Goal: Obtain resource: Obtain resource

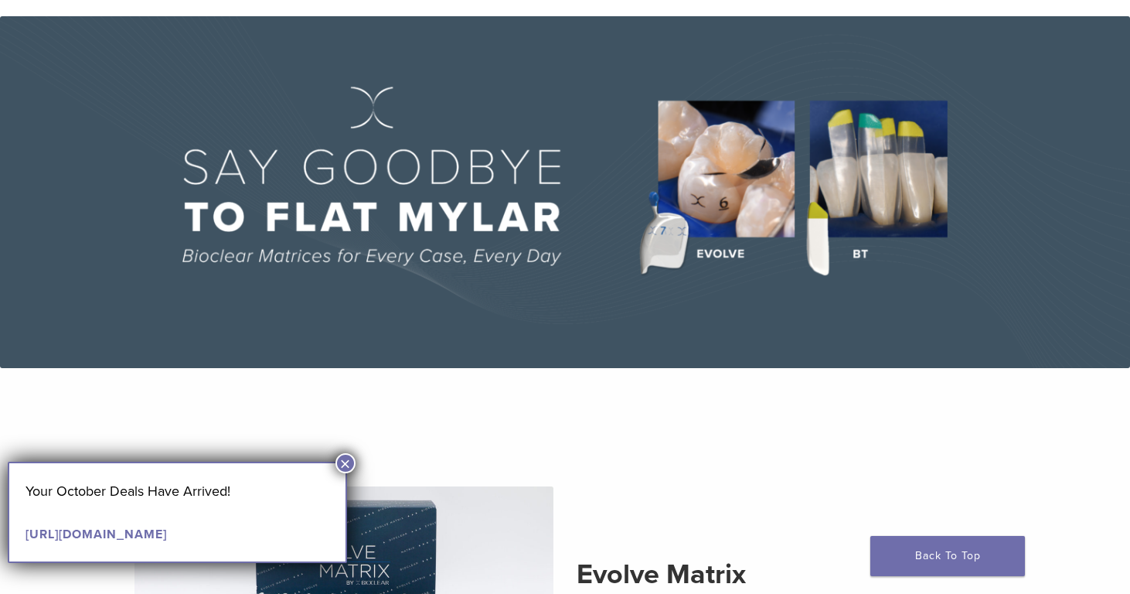
scroll to position [70, 0]
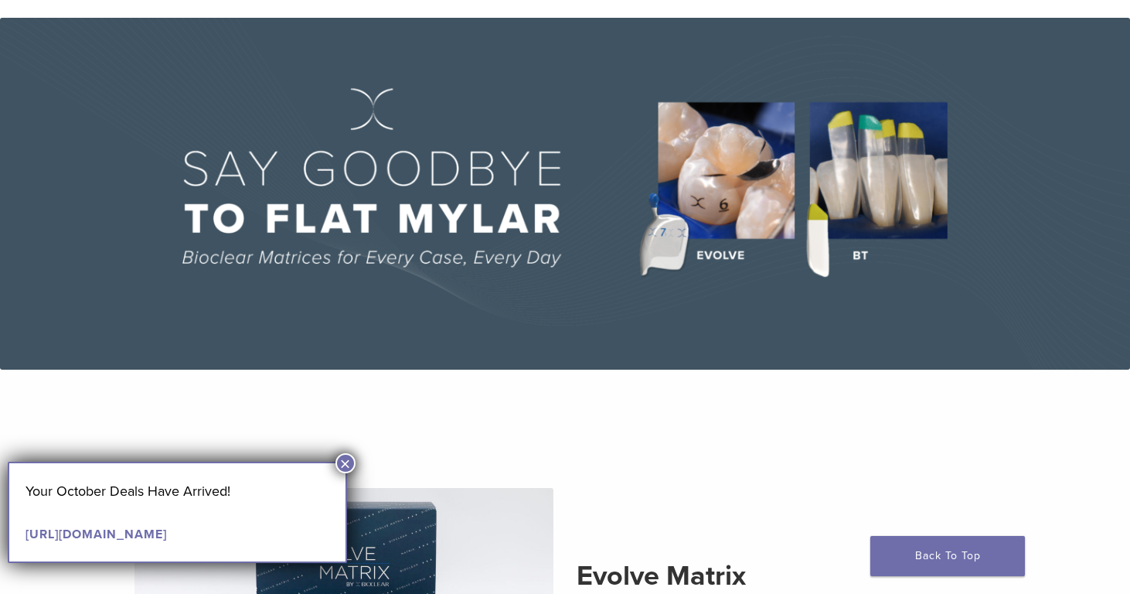
click at [346, 462] on button "×" at bounding box center [346, 463] width 20 height 20
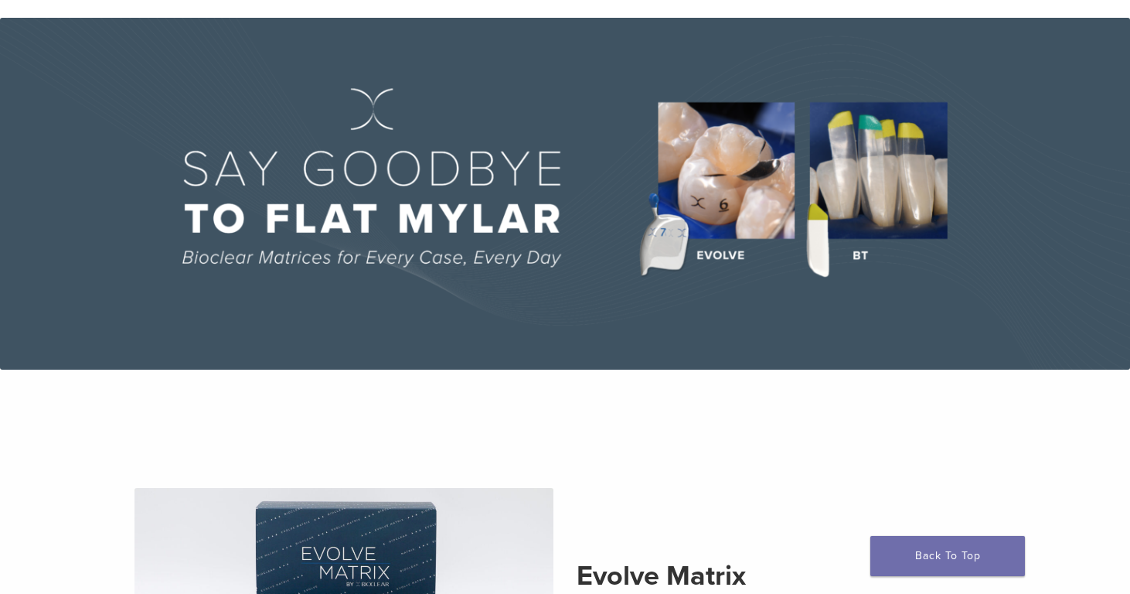
drag, startPoint x: 868, startPoint y: 164, endPoint x: 851, endPoint y: 153, distance: 20.2
click at [867, 164] on img at bounding box center [565, 194] width 1130 height 352
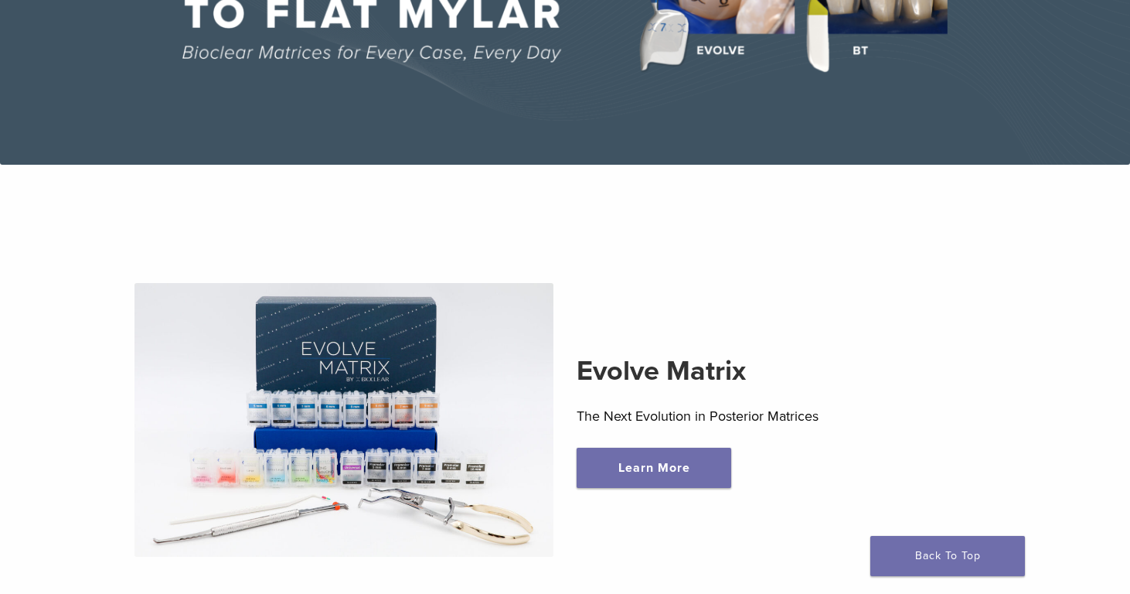
scroll to position [357, 0]
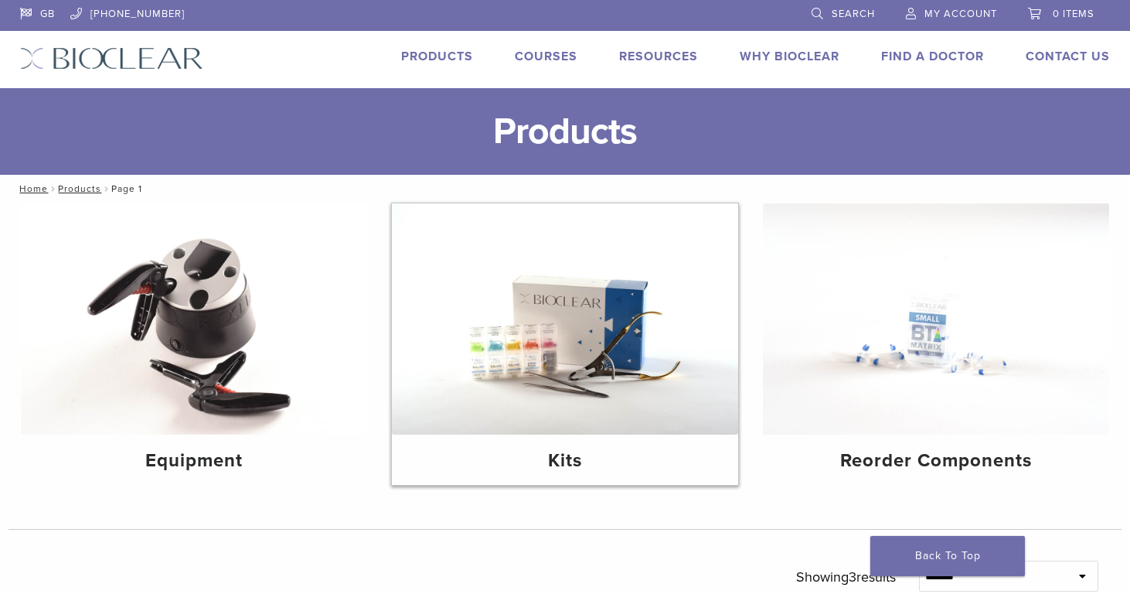
click at [565, 374] on img at bounding box center [565, 318] width 346 height 231
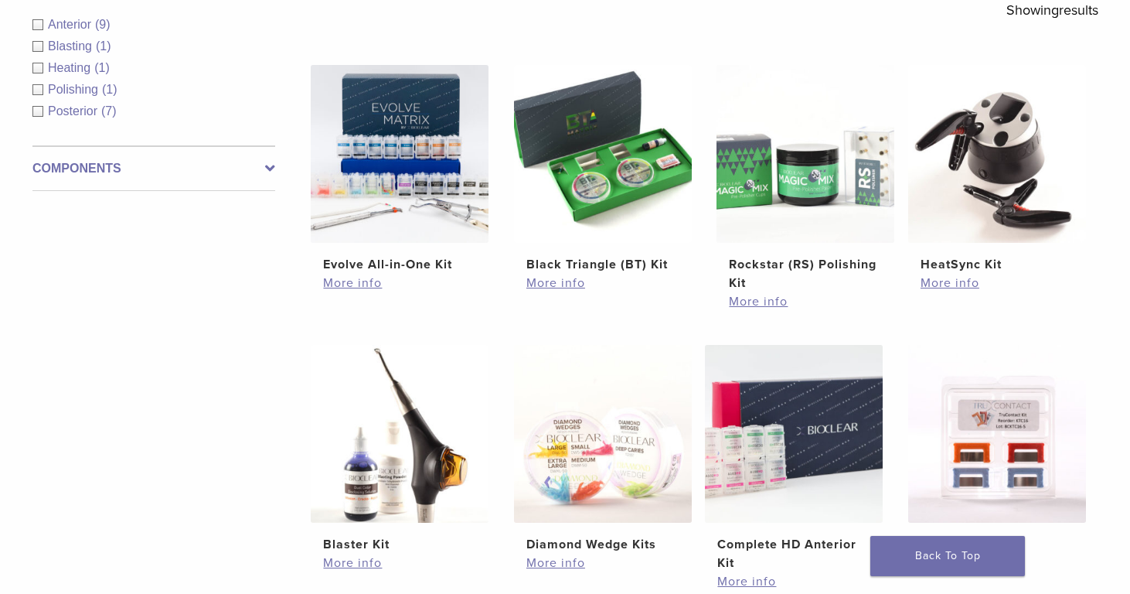
scroll to position [294, 0]
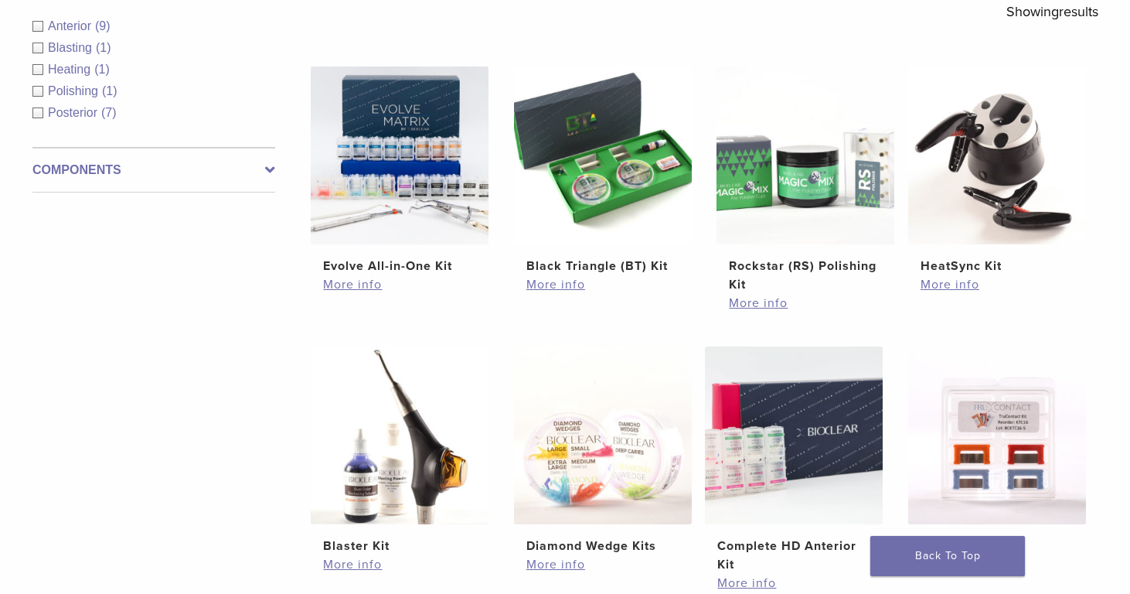
click at [37, 108] on div "Posterior (7)" at bounding box center [153, 113] width 243 height 19
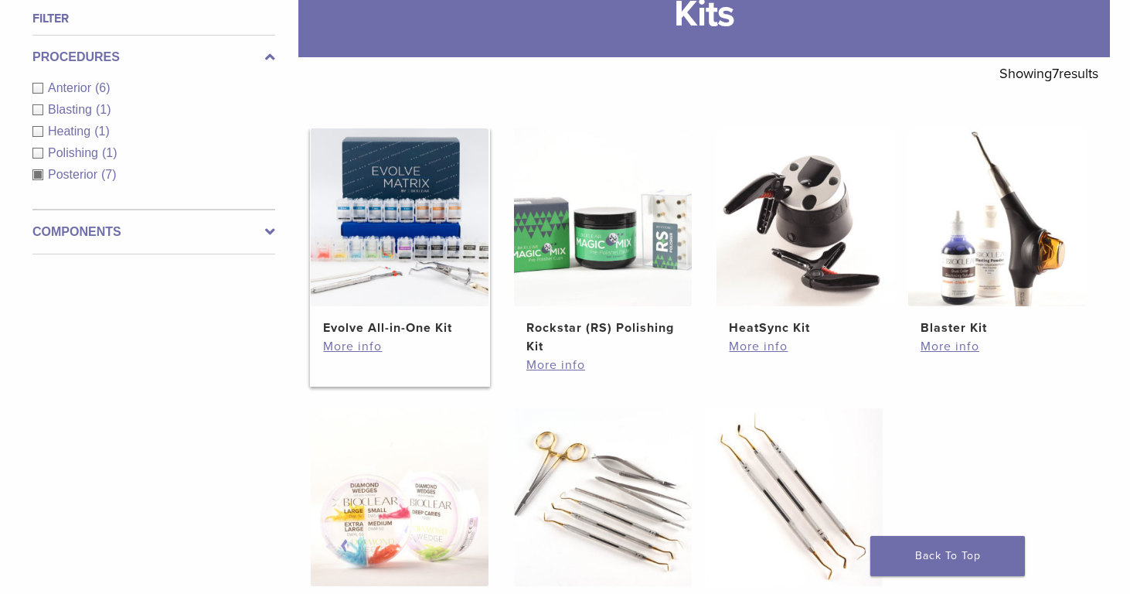
scroll to position [227, 0]
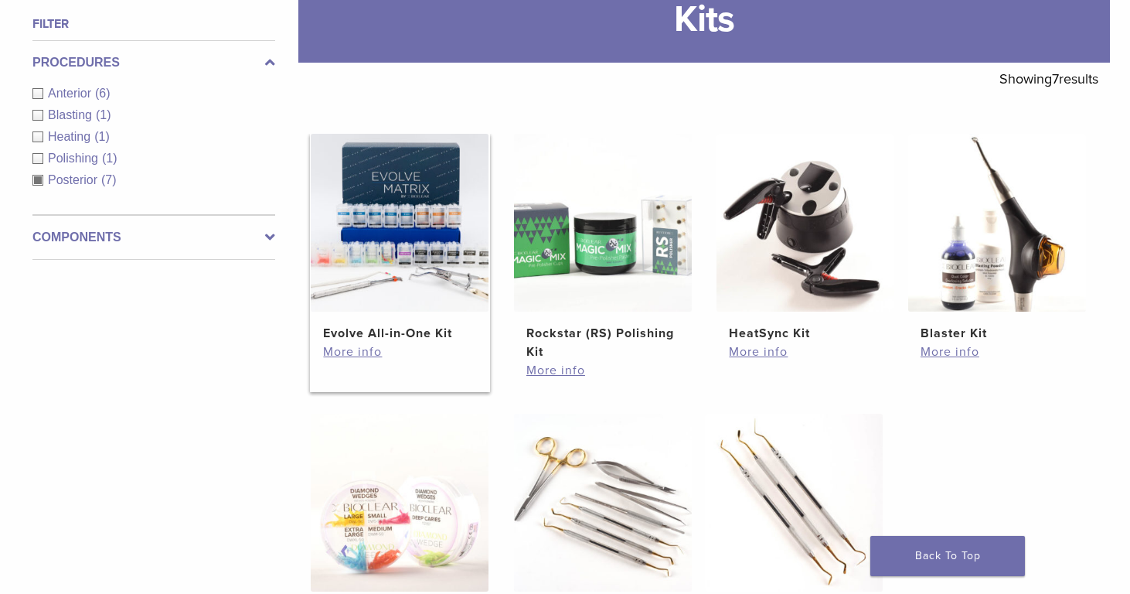
click at [384, 188] on img at bounding box center [400, 223] width 178 height 178
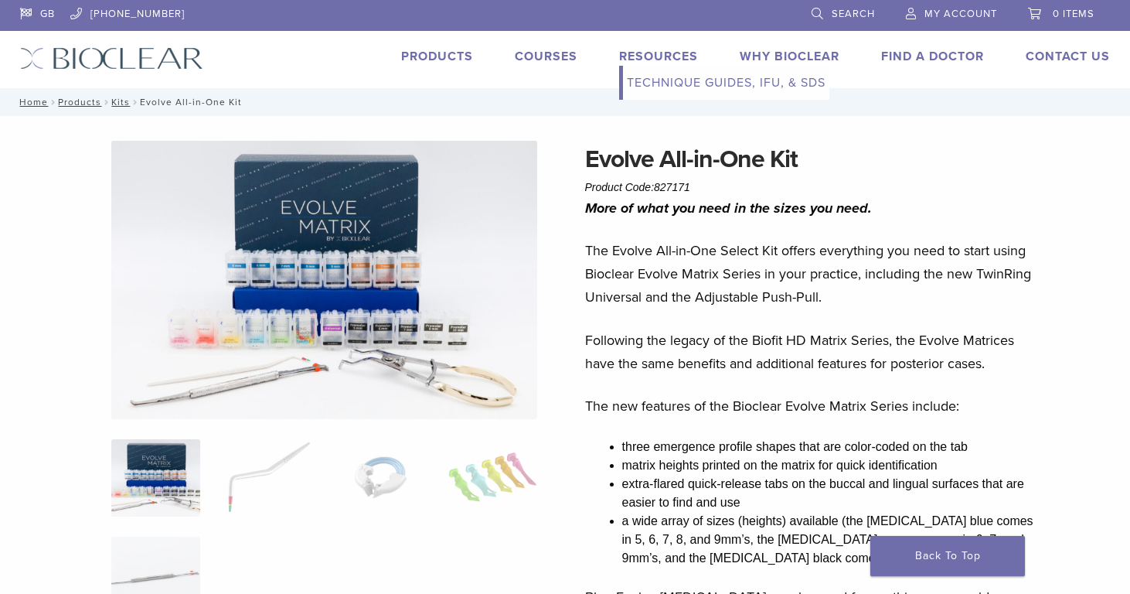
click at [664, 79] on link "Technique Guides, IFU, & SDS" at bounding box center [726, 83] width 206 height 34
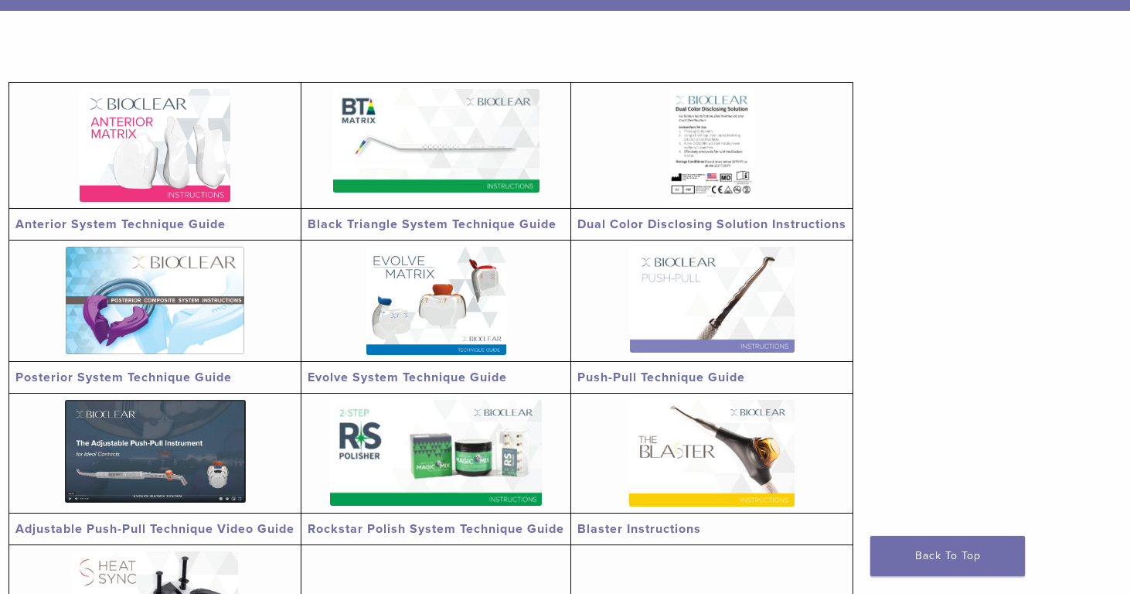
scroll to position [267, 0]
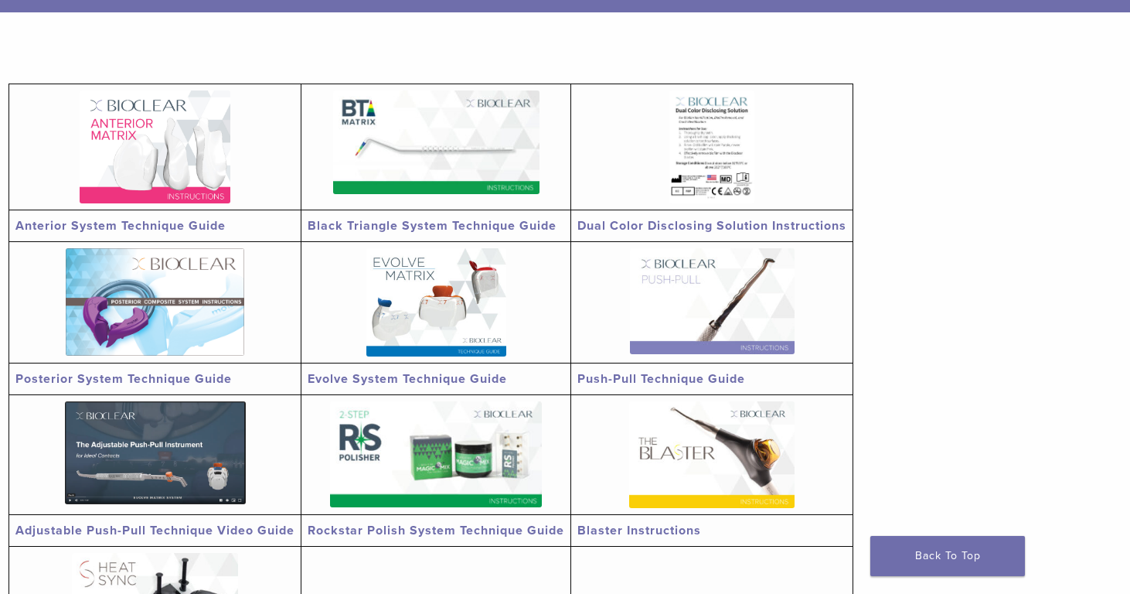
click at [138, 163] on img at bounding box center [155, 146] width 151 height 113
